Goal: Transaction & Acquisition: Purchase product/service

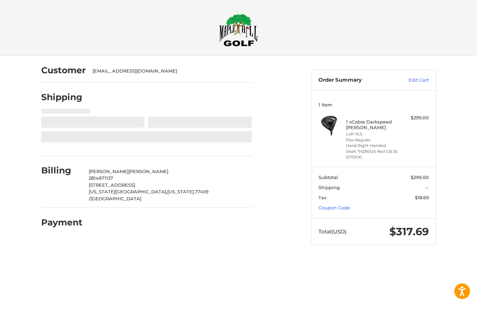
select select "**"
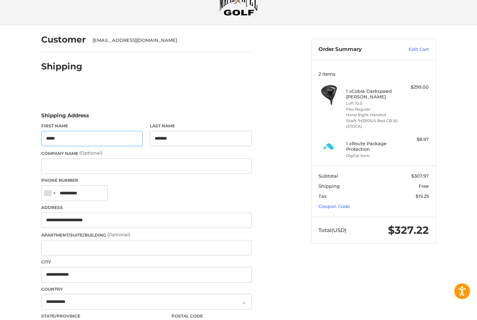
scroll to position [30, 0]
click at [347, 123] on li "Shaft *HZRDUS Red CB 50 (STOCK)" at bounding box center [372, 124] width 53 height 12
click at [363, 193] on span "$19.25" at bounding box center [394, 196] width 69 height 7
click at [352, 121] on li "Shaft *HZRDUS Red CB 50 (STOCK)" at bounding box center [372, 124] width 53 height 12
copy ul "Shaft *HZRDUS Red CB 50"
